Goal: Task Accomplishment & Management: Complete application form

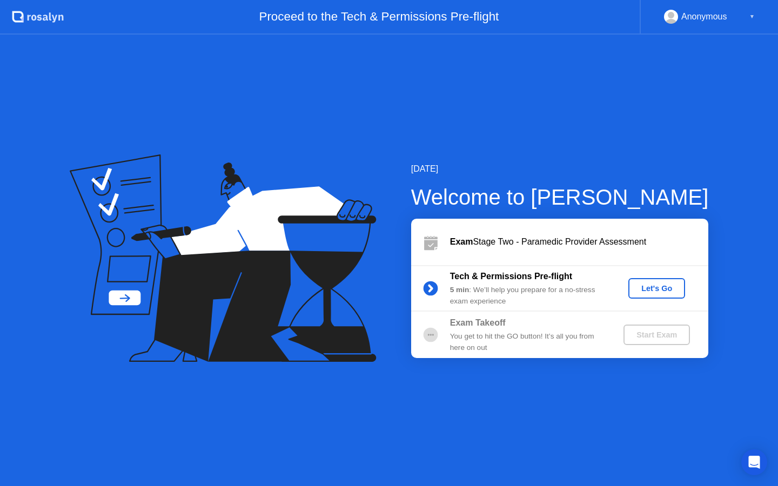
click at [658, 288] on div "Let's Go" at bounding box center [657, 288] width 48 height 9
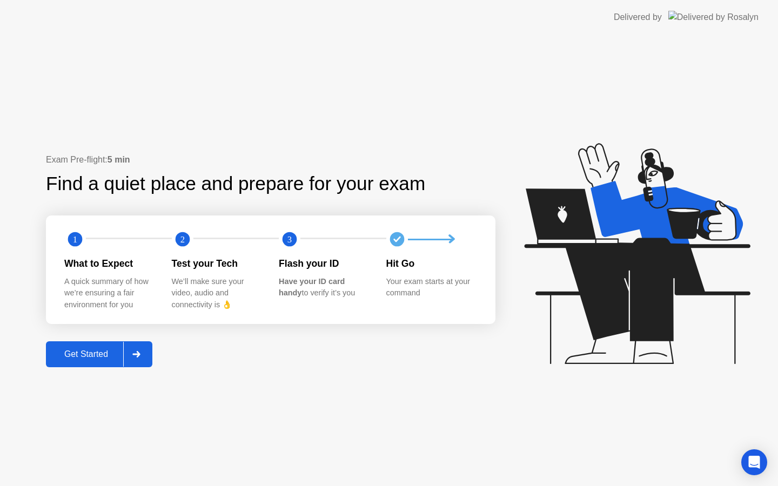
click at [79, 357] on div "Get Started" at bounding box center [86, 355] width 74 height 10
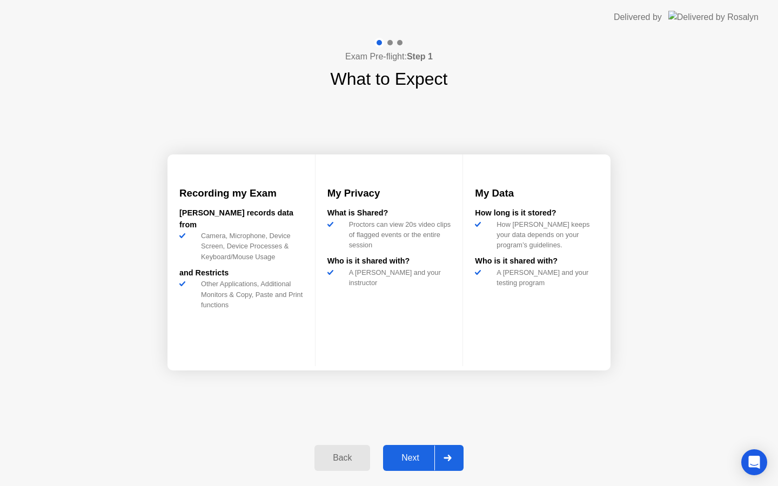
click at [411, 456] on div "Next" at bounding box center [410, 458] width 48 height 10
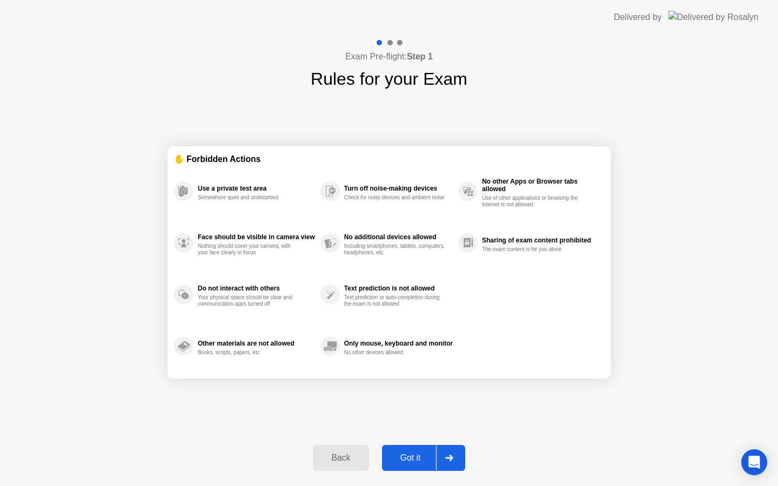
click at [413, 456] on div "Got it" at bounding box center [410, 458] width 51 height 10
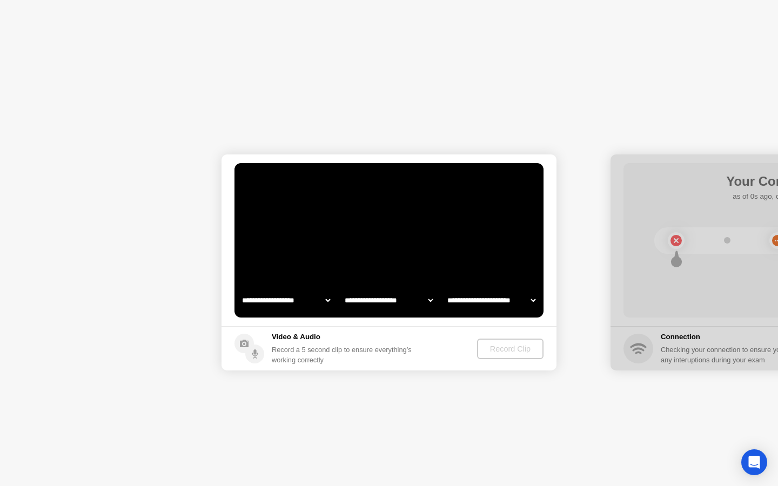
select select "**********"
select select "*******"
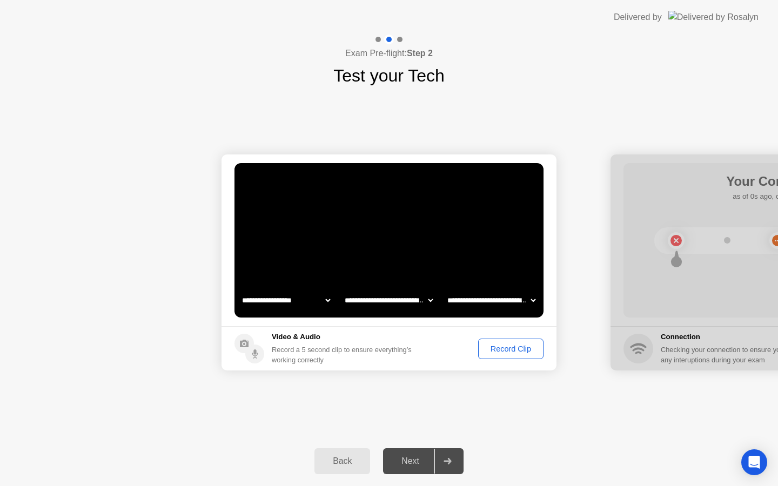
click at [508, 353] on div "Record Clip" at bounding box center [511, 349] width 58 height 9
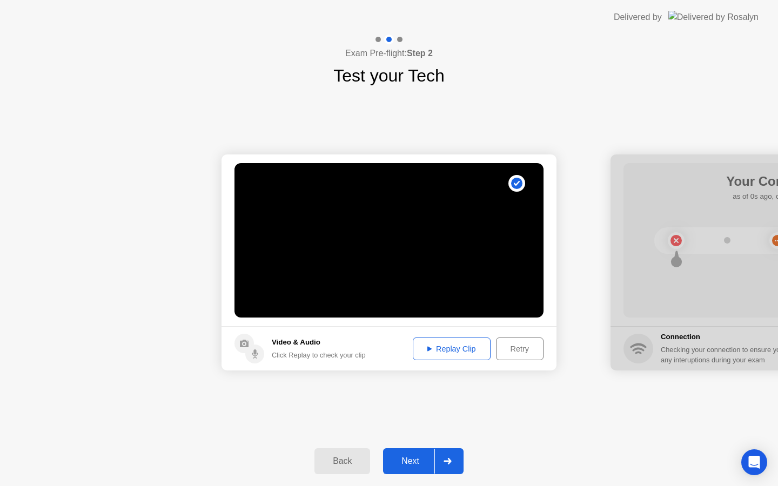
click at [448, 349] on div "Replay Clip" at bounding box center [452, 349] width 70 height 9
click at [411, 461] on div "Next" at bounding box center [410, 462] width 48 height 10
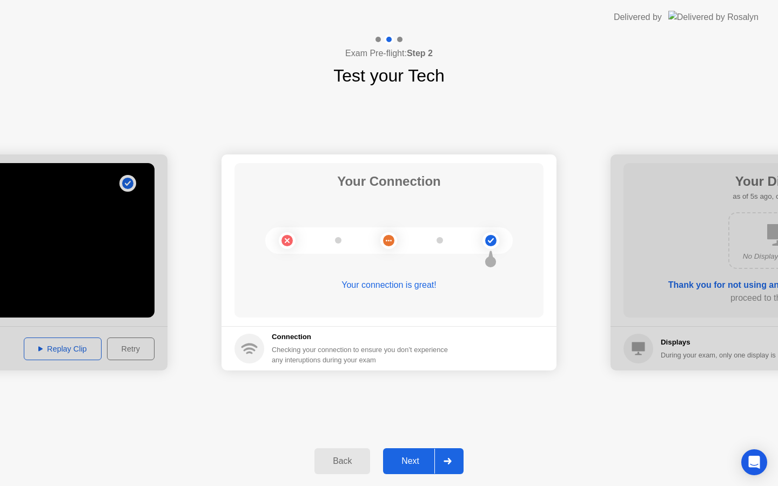
click at [411, 460] on div "Next" at bounding box center [410, 462] width 48 height 10
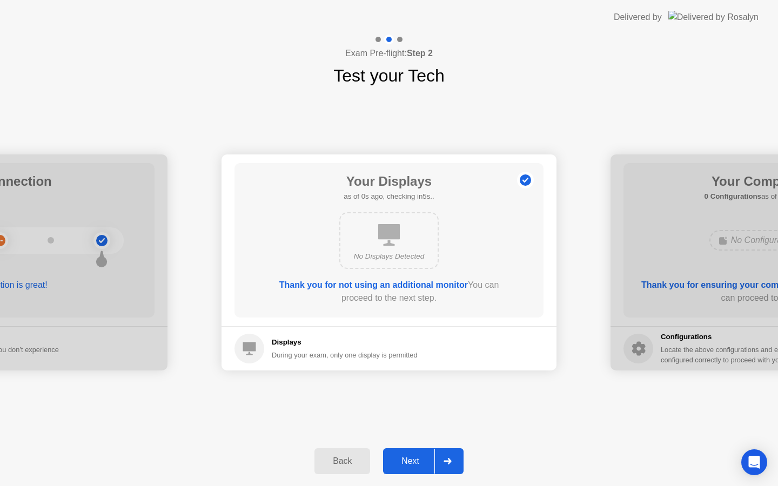
click at [411, 460] on div "Next" at bounding box center [410, 462] width 48 height 10
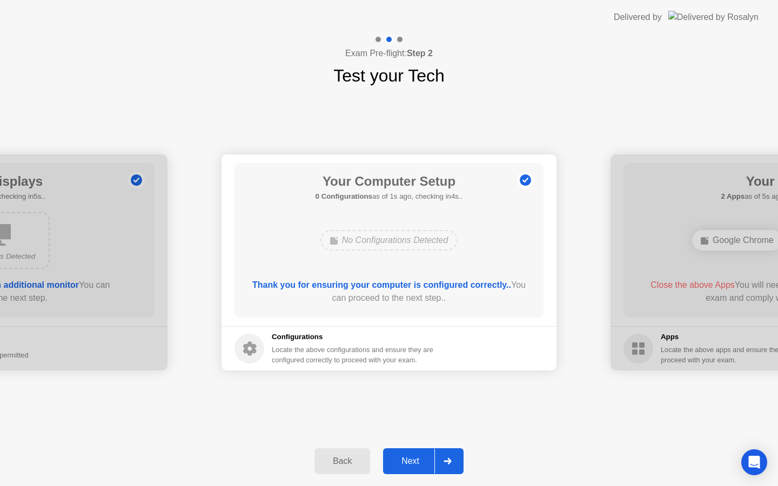
click at [411, 460] on div "Next" at bounding box center [410, 462] width 48 height 10
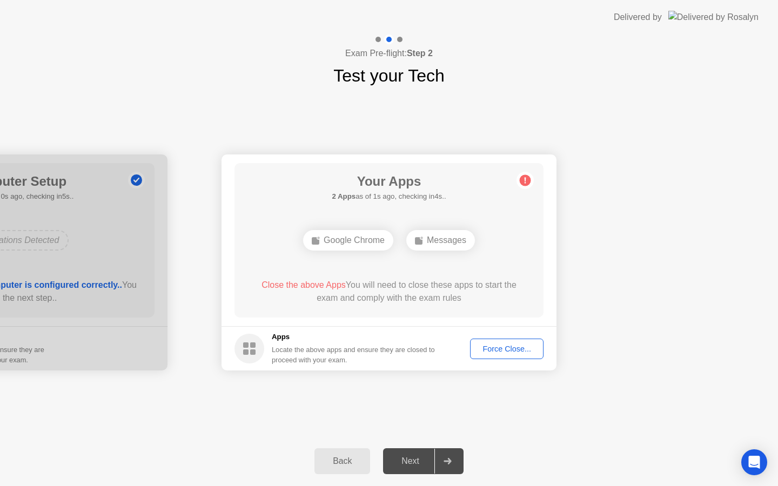
click at [505, 348] on div "Force Close..." at bounding box center [507, 349] width 66 height 9
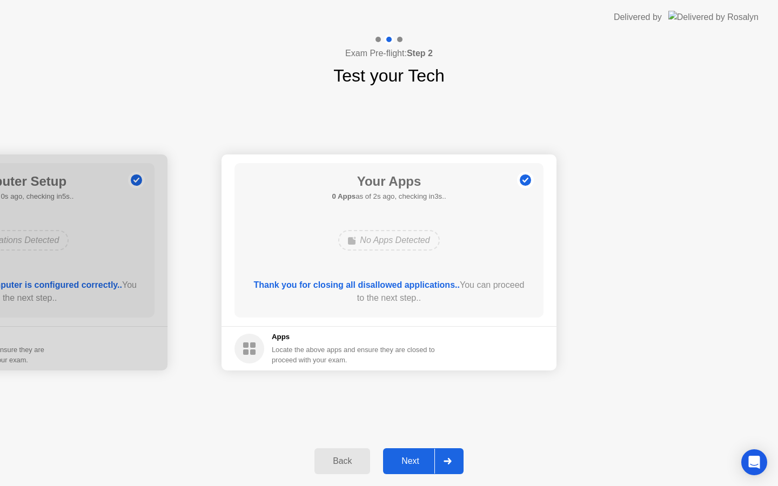
click at [412, 464] on div "Next" at bounding box center [410, 462] width 48 height 10
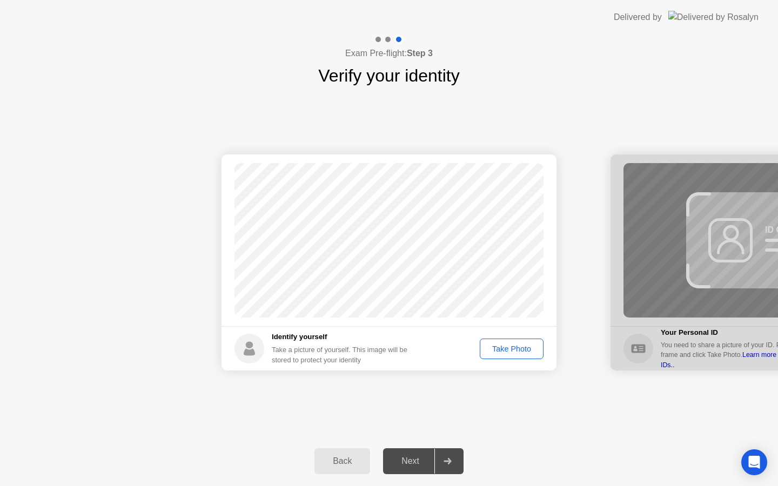
click at [510, 350] on div "Take Photo" at bounding box center [512, 349] width 56 height 9
click at [404, 460] on div "Next" at bounding box center [410, 462] width 48 height 10
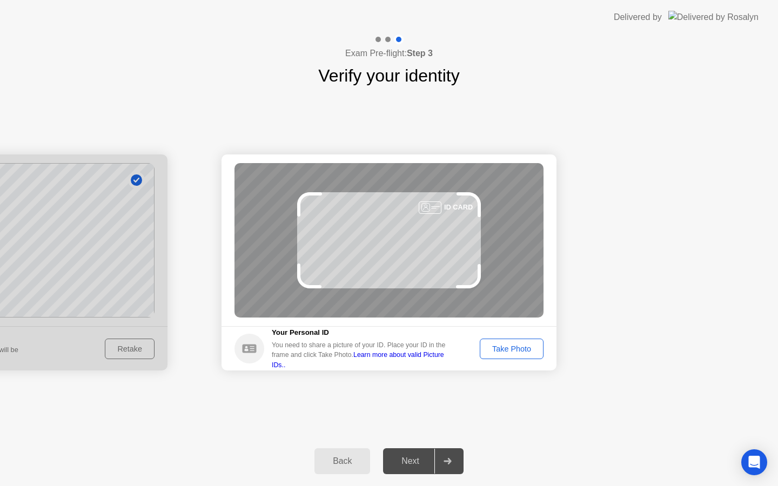
click at [514, 350] on div "Take Photo" at bounding box center [512, 349] width 56 height 9
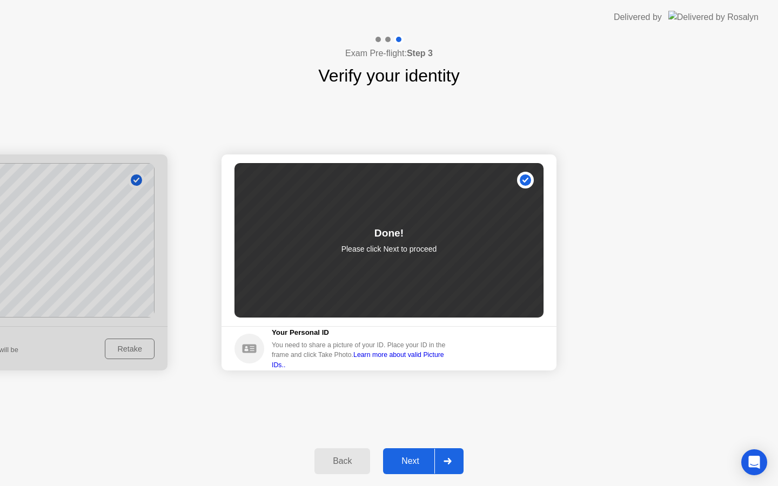
click at [407, 462] on div "Next" at bounding box center [410, 462] width 48 height 10
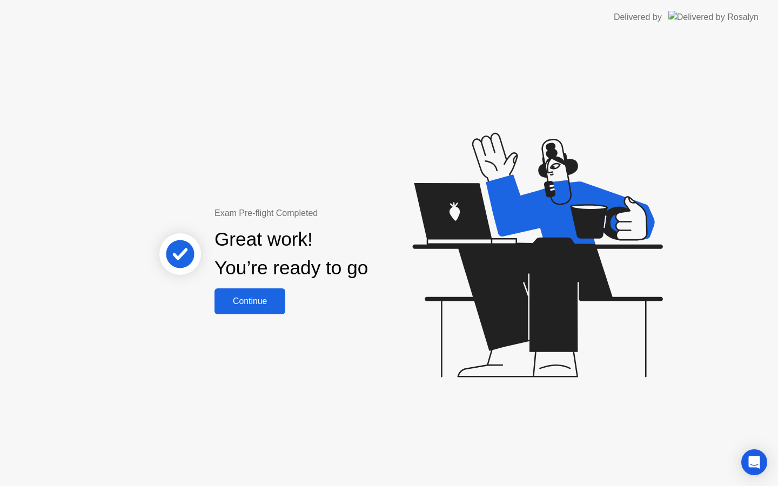
click at [250, 300] on div "Continue" at bounding box center [250, 302] width 64 height 10
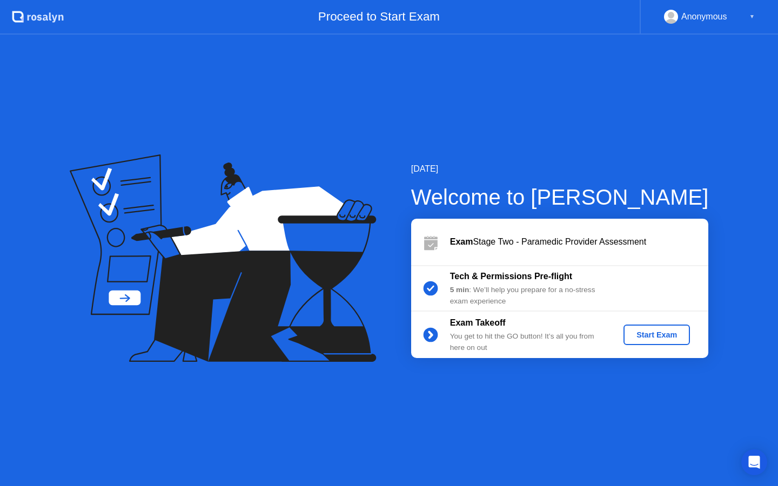
click at [655, 336] on div "Start Exam" at bounding box center [657, 335] width 58 height 9
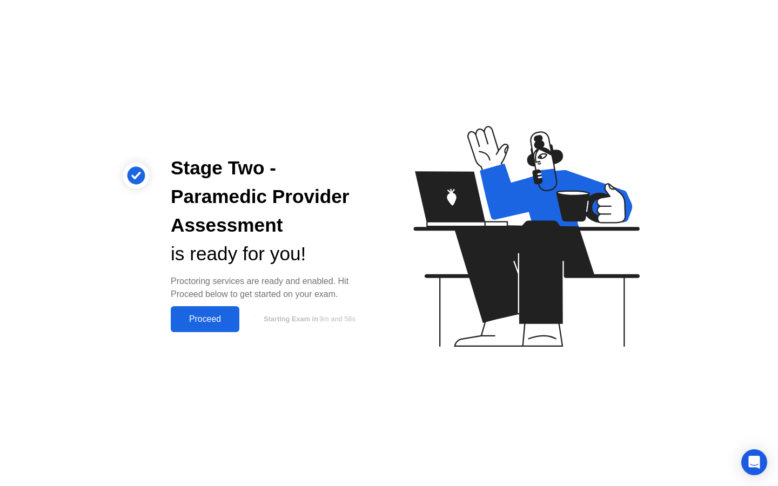
click at [204, 318] on div "Proceed" at bounding box center [205, 320] width 62 height 10
